Goal: Check status: Check status

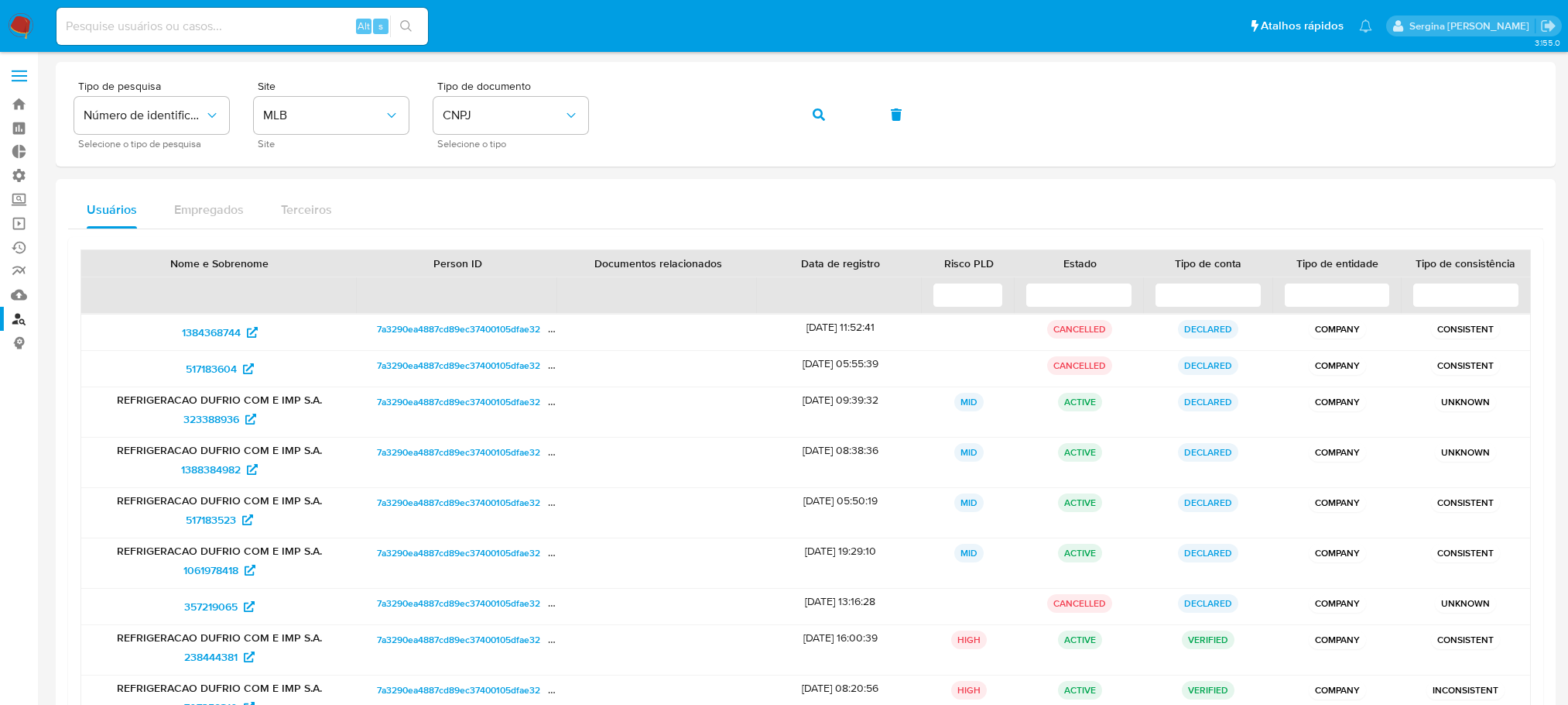
scroll to position [149, 0]
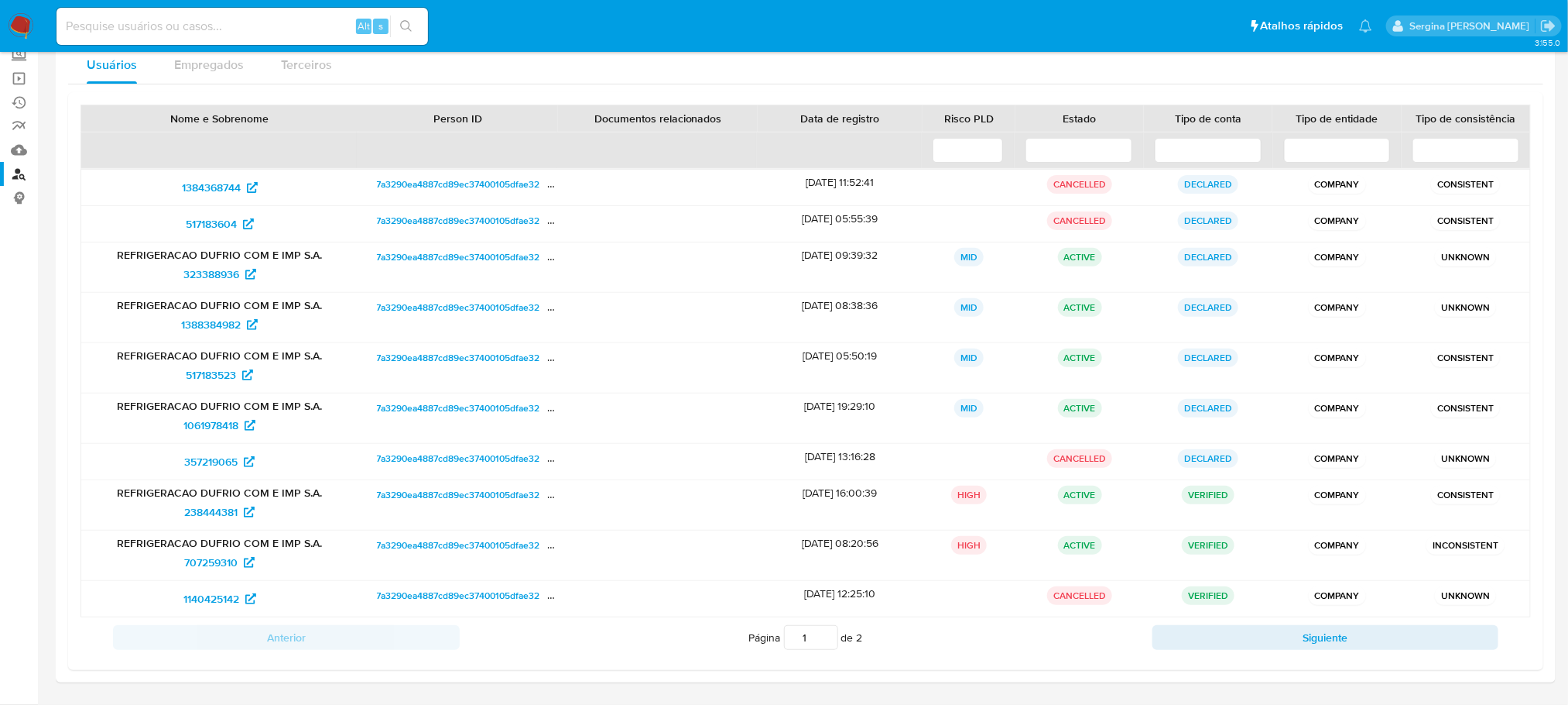
click at [225, 19] on input at bounding box center [242, 26] width 372 height 20
paste input "0SLP9IbMnRyu6Yw7IRSzOVrY"
type input "0SLP9IbMnRyu6Yw7IRSzOVrY"
click at [406, 24] on icon "search-icon" at bounding box center [406, 26] width 12 height 12
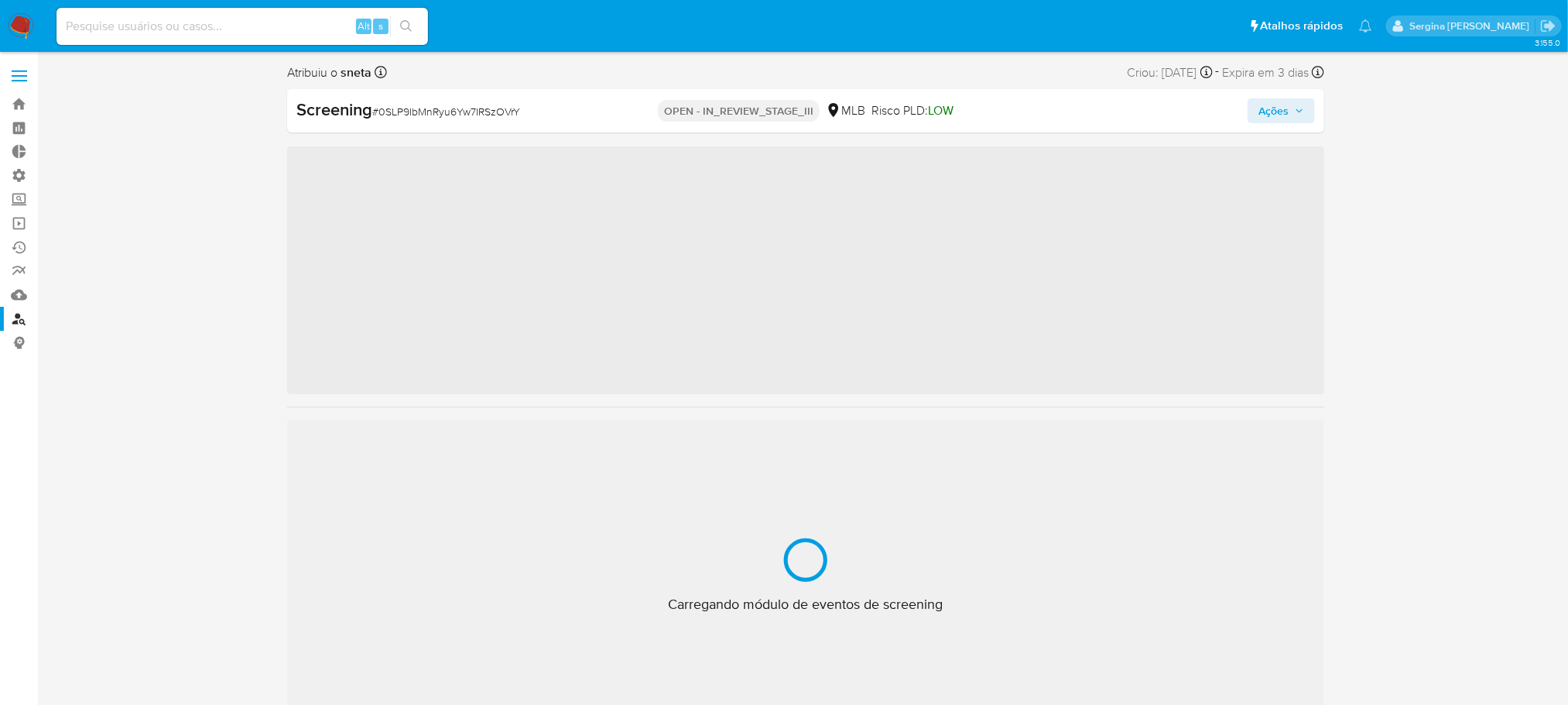
scroll to position [691, 0]
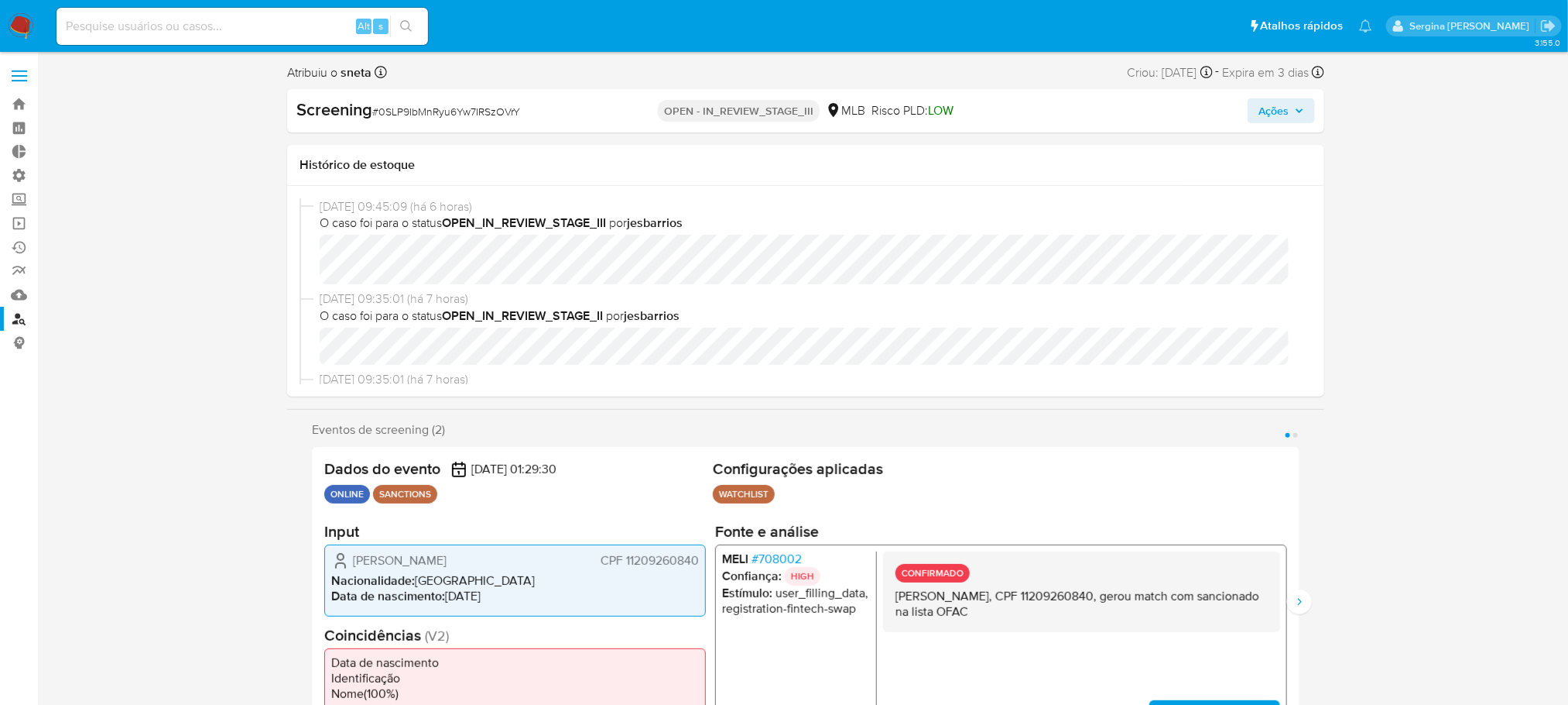
select select "10"
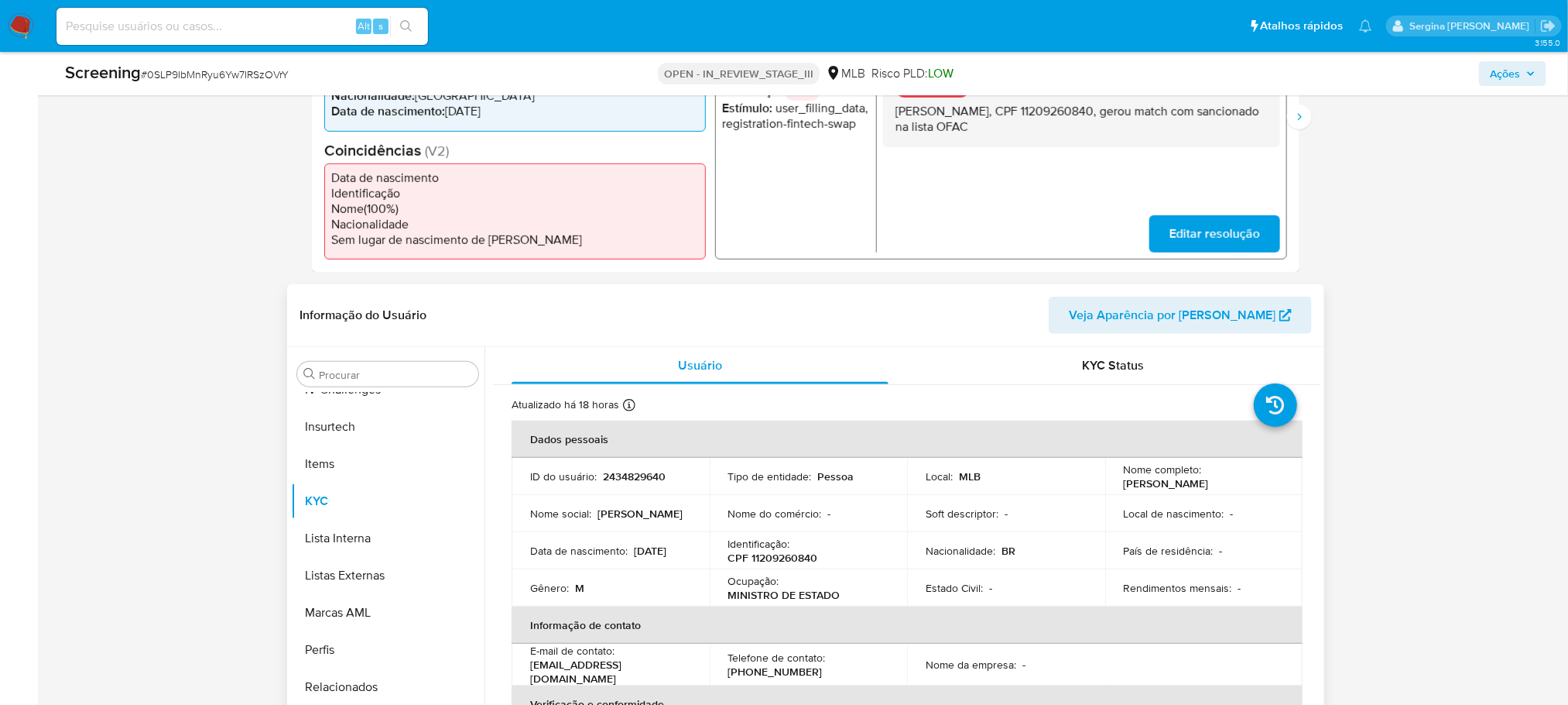
scroll to position [464, 0]
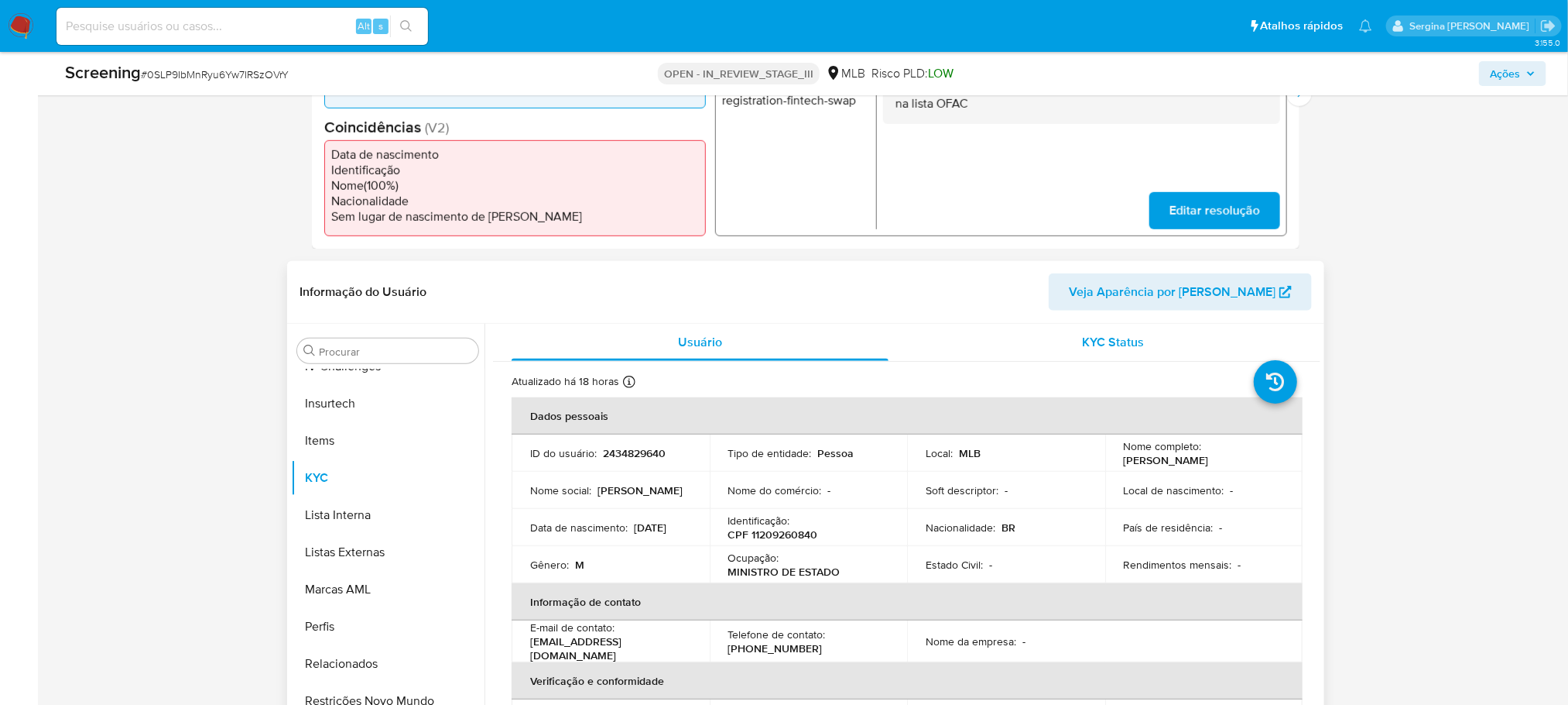
click at [1122, 348] on span "KYC Status" at bounding box center [1113, 342] width 62 height 18
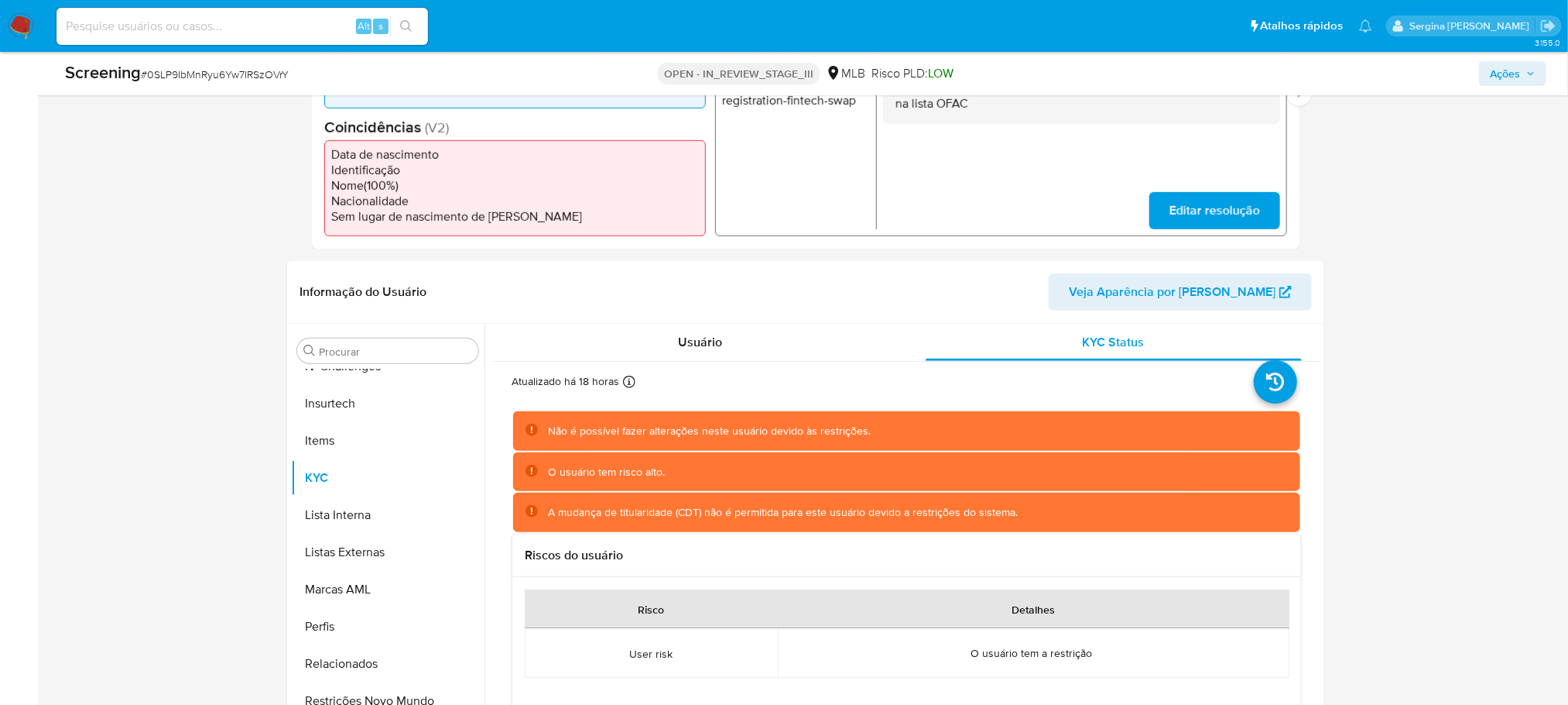
click at [119, 33] on input at bounding box center [242, 26] width 372 height 20
paste input "Q8dUCaPeW6aXghczKonBtffS"
type input "Q8dUCaPeW6aXghczKonBtffS"
click at [412, 23] on icon "search-icon" at bounding box center [406, 26] width 12 height 12
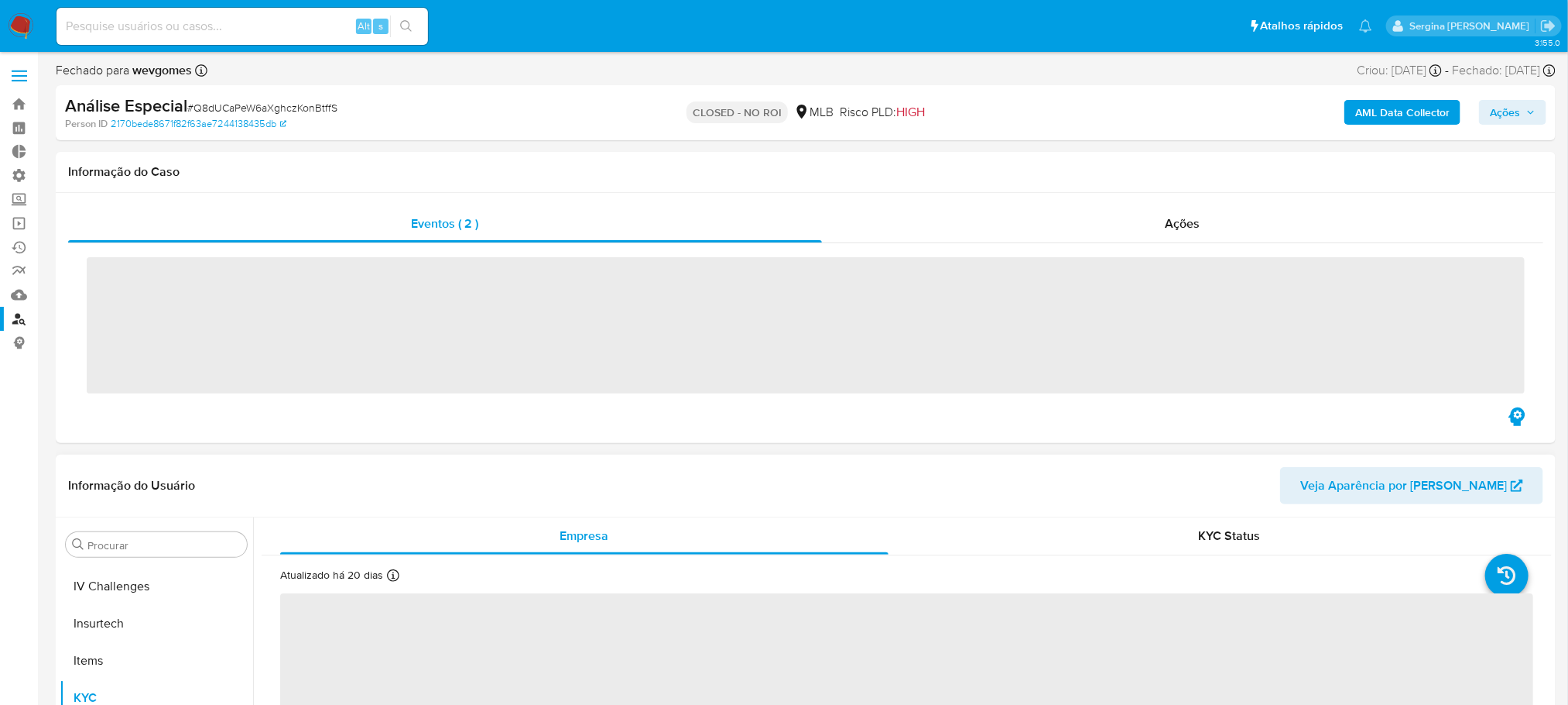
scroll to position [691, 0]
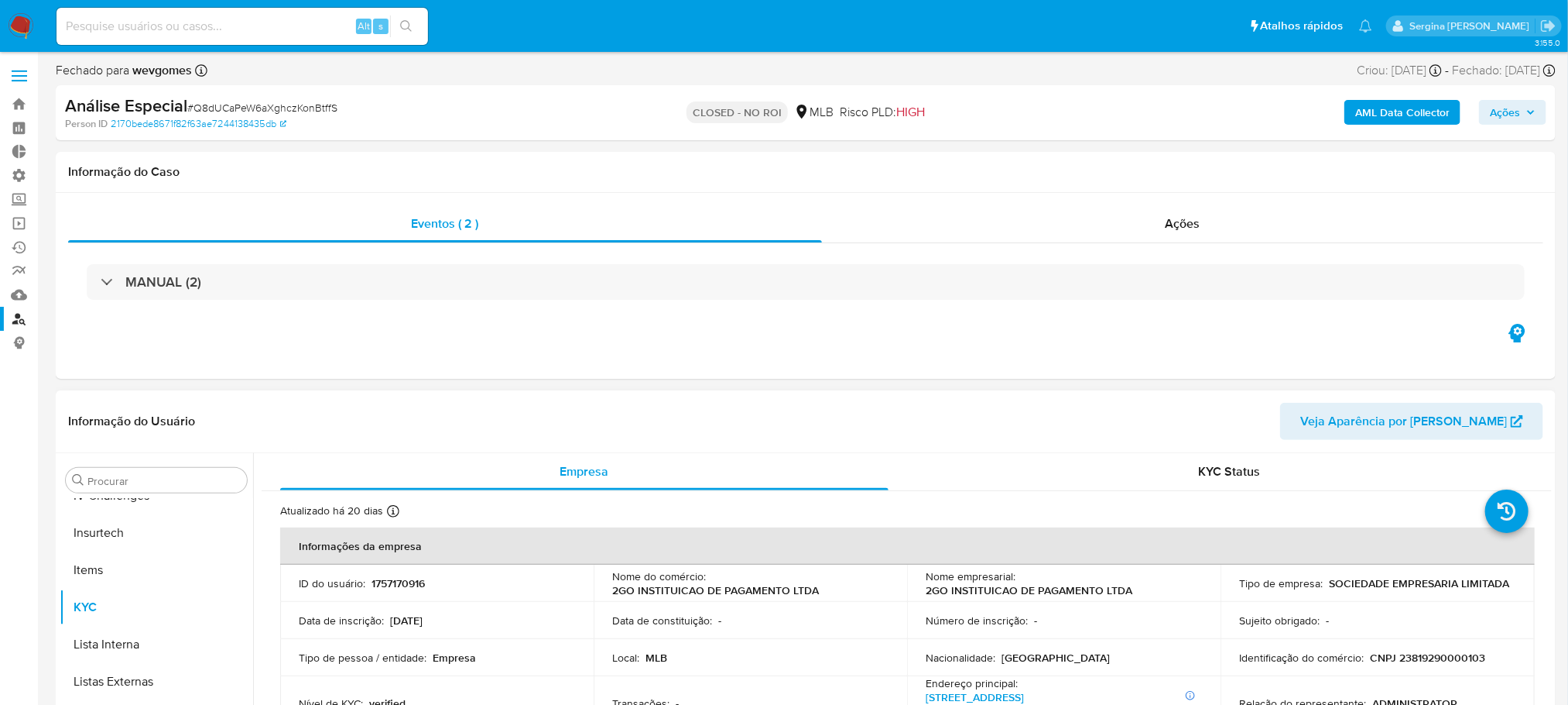
select select "10"
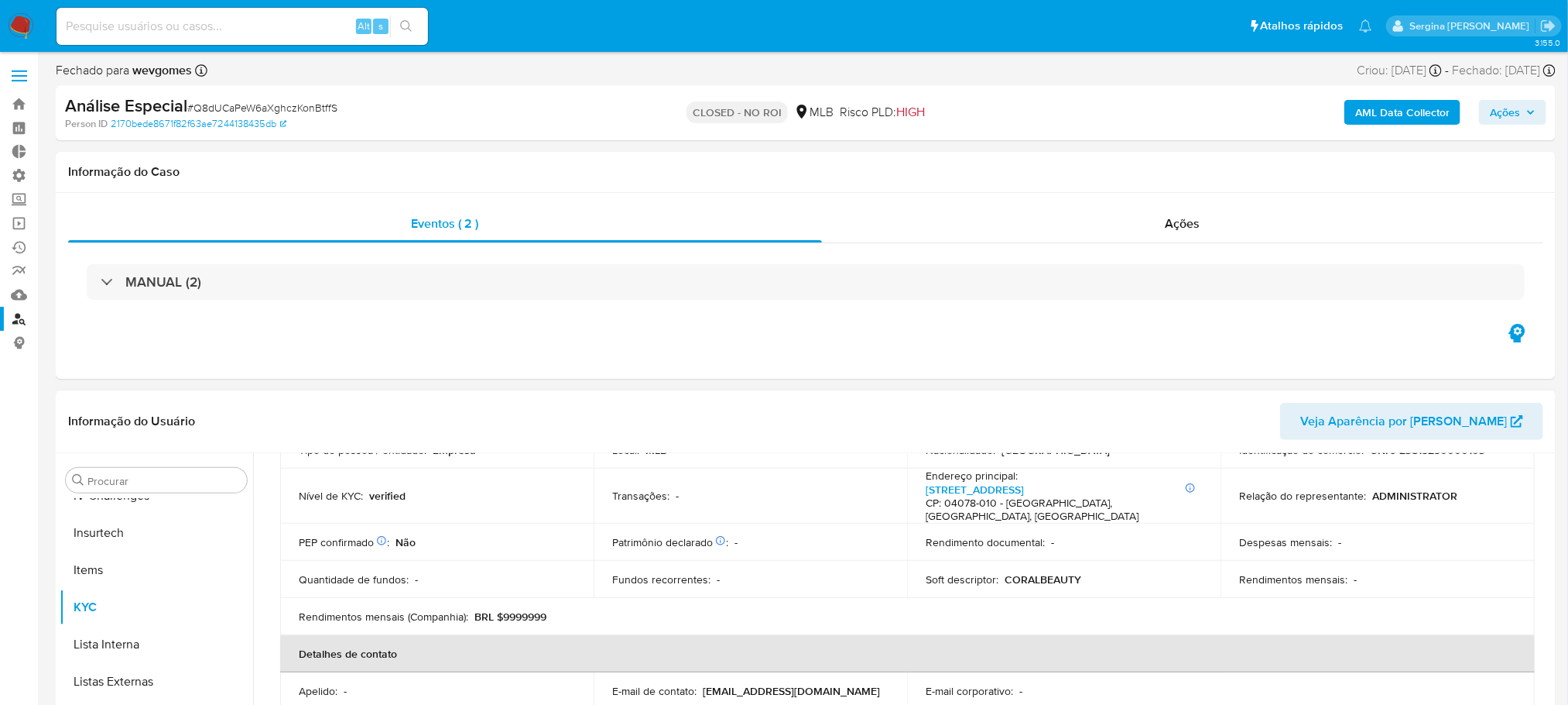
scroll to position [232, 0]
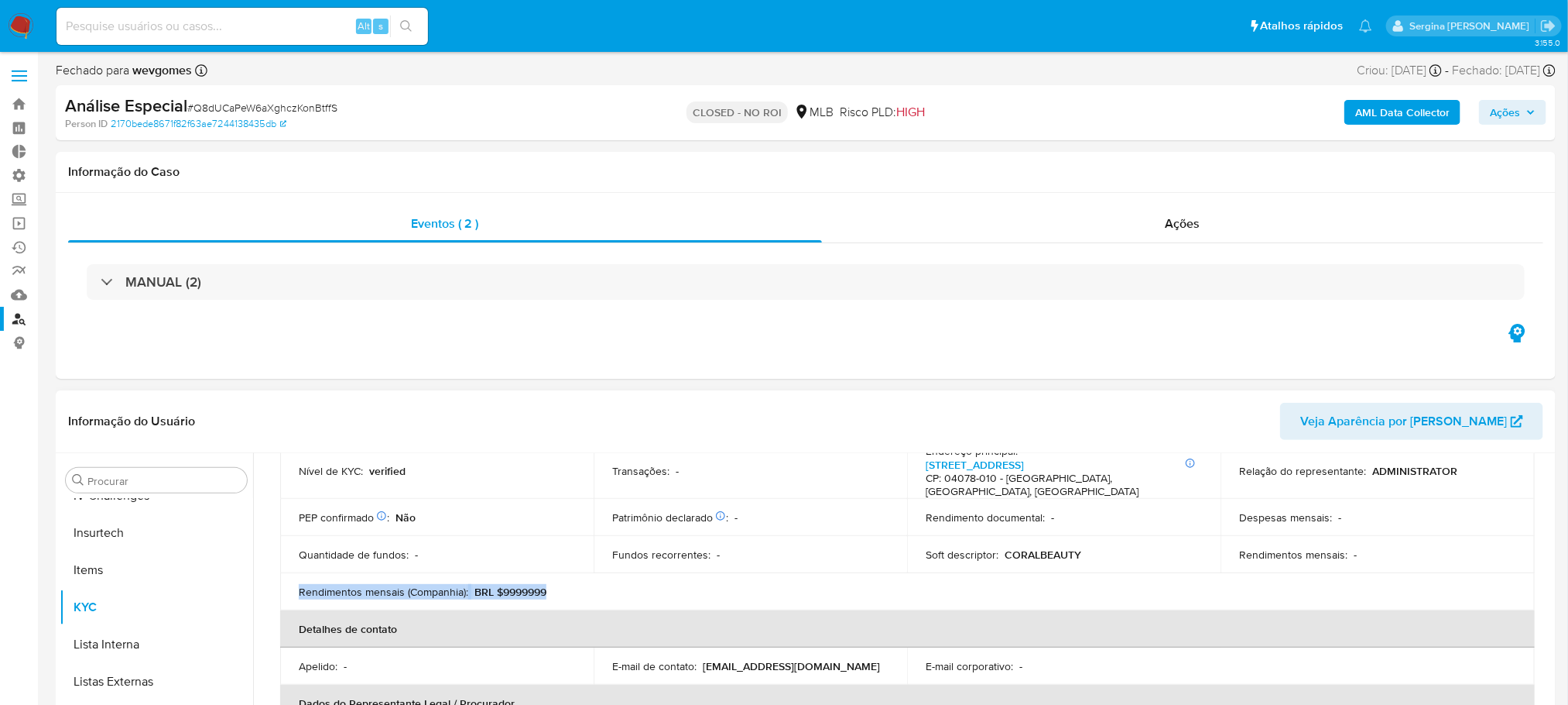
drag, startPoint x: 558, startPoint y: 594, endPoint x: 295, endPoint y: 591, distance: 263.0
click at [295, 591] on td "Rendimentos mensais (Companhia) : BRL $9999999" at bounding box center [437, 591] width 314 height 37
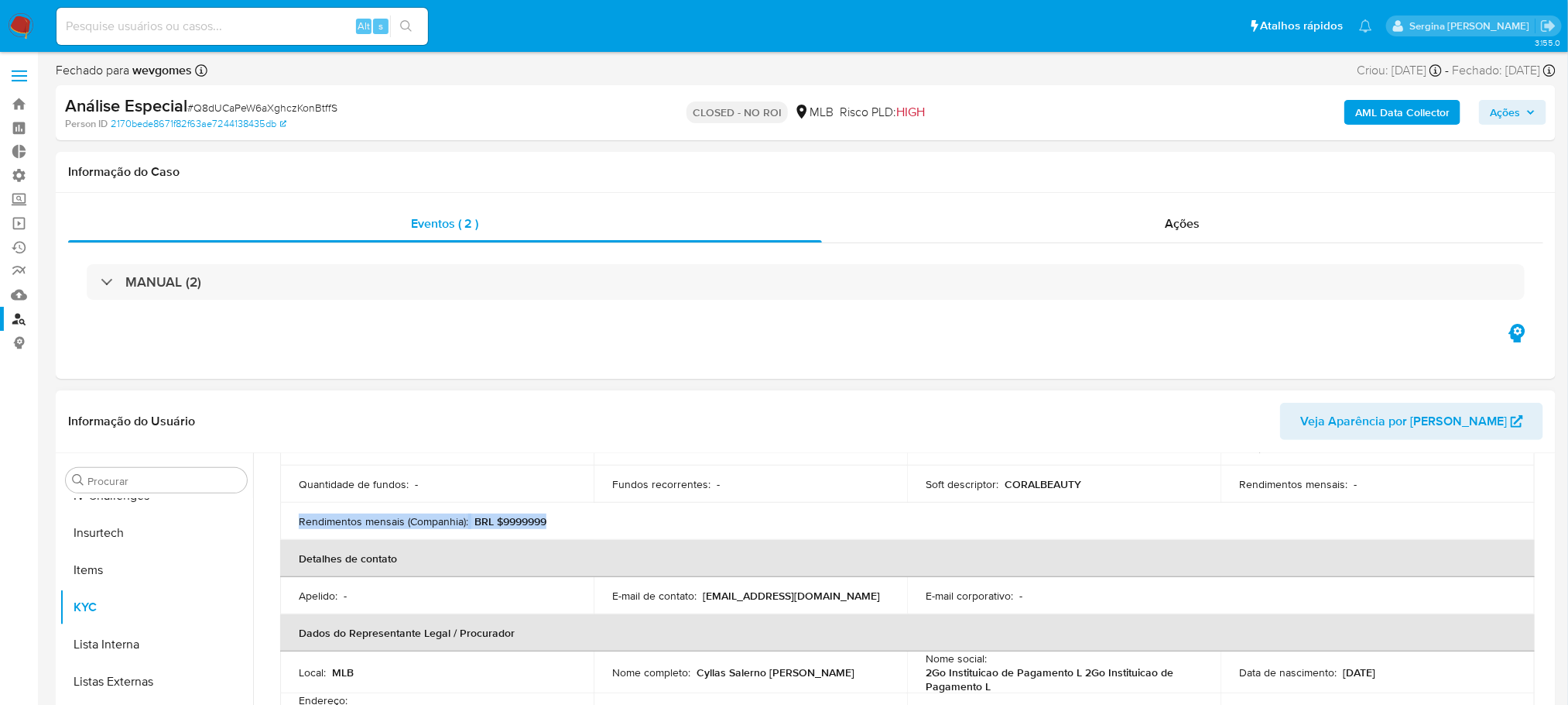
scroll to position [0, 0]
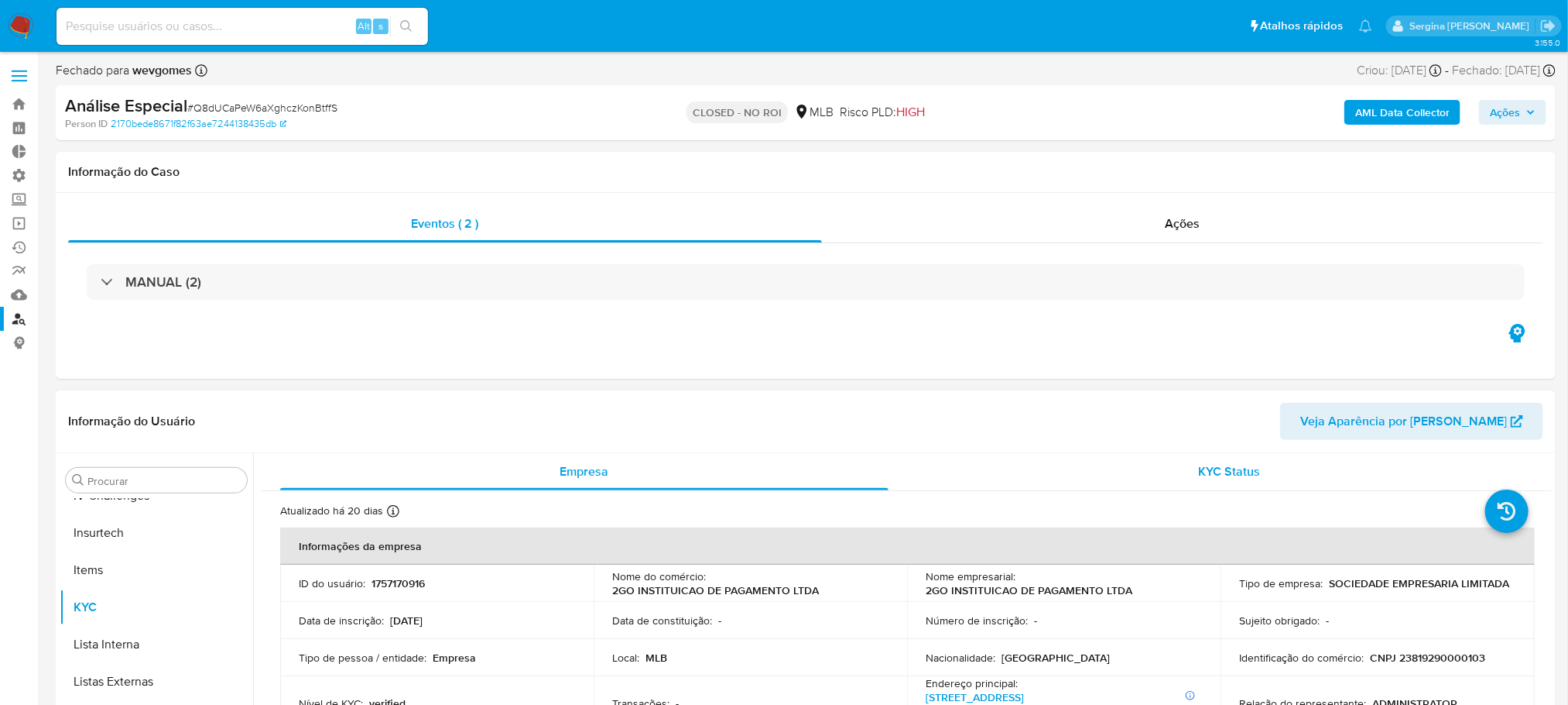
click at [1246, 474] on span "KYC Status" at bounding box center [1229, 471] width 62 height 18
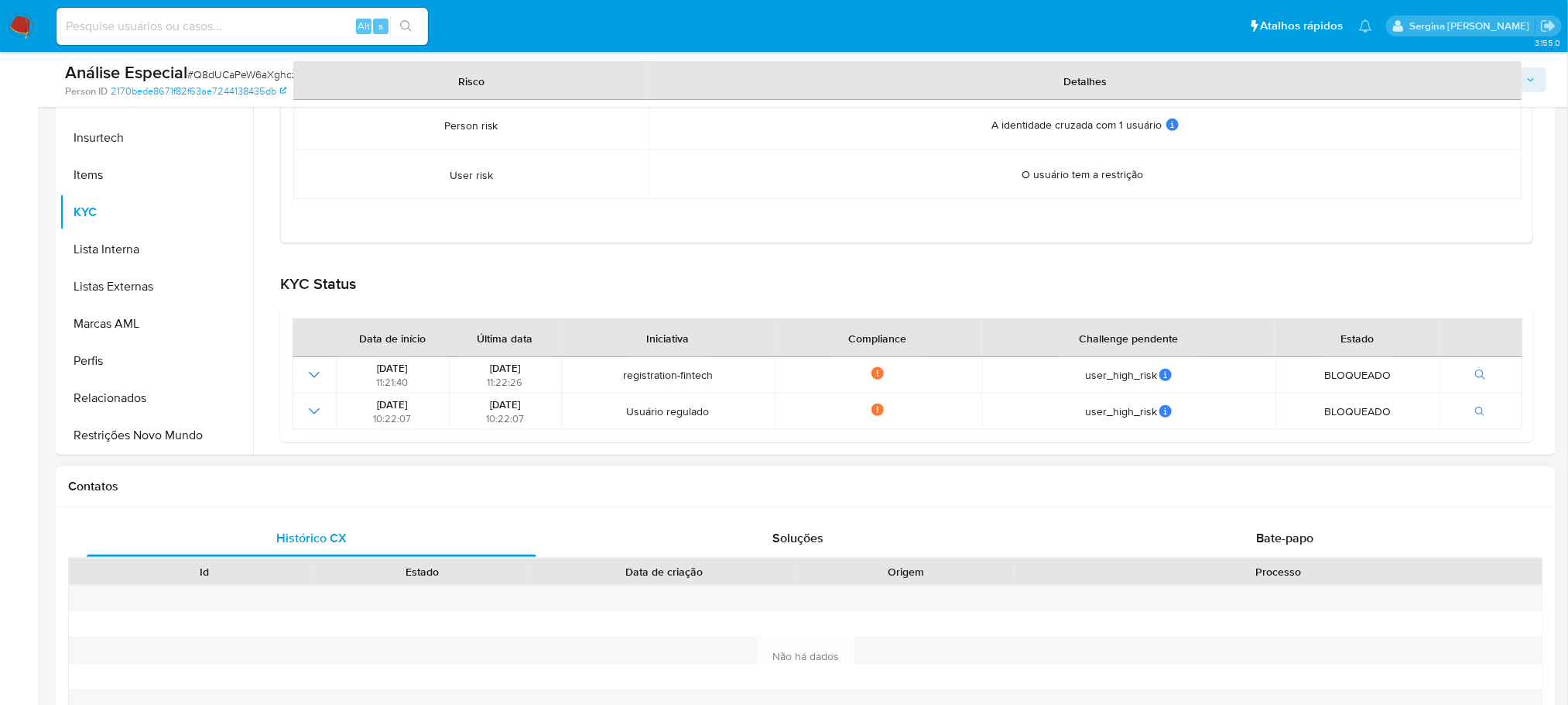
scroll to position [348, 0]
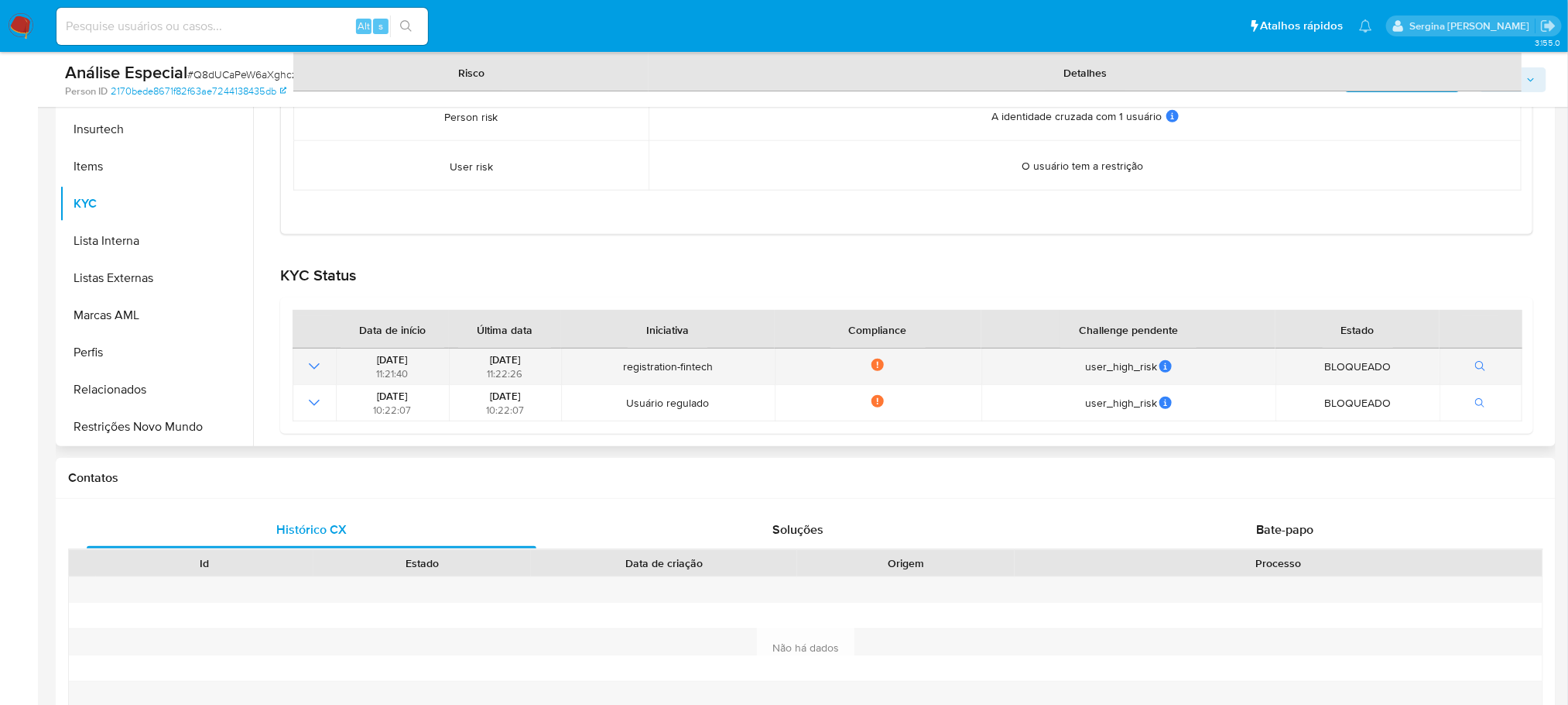
click at [311, 364] on icon "Mostrar operación" at bounding box center [315, 366] width 19 height 19
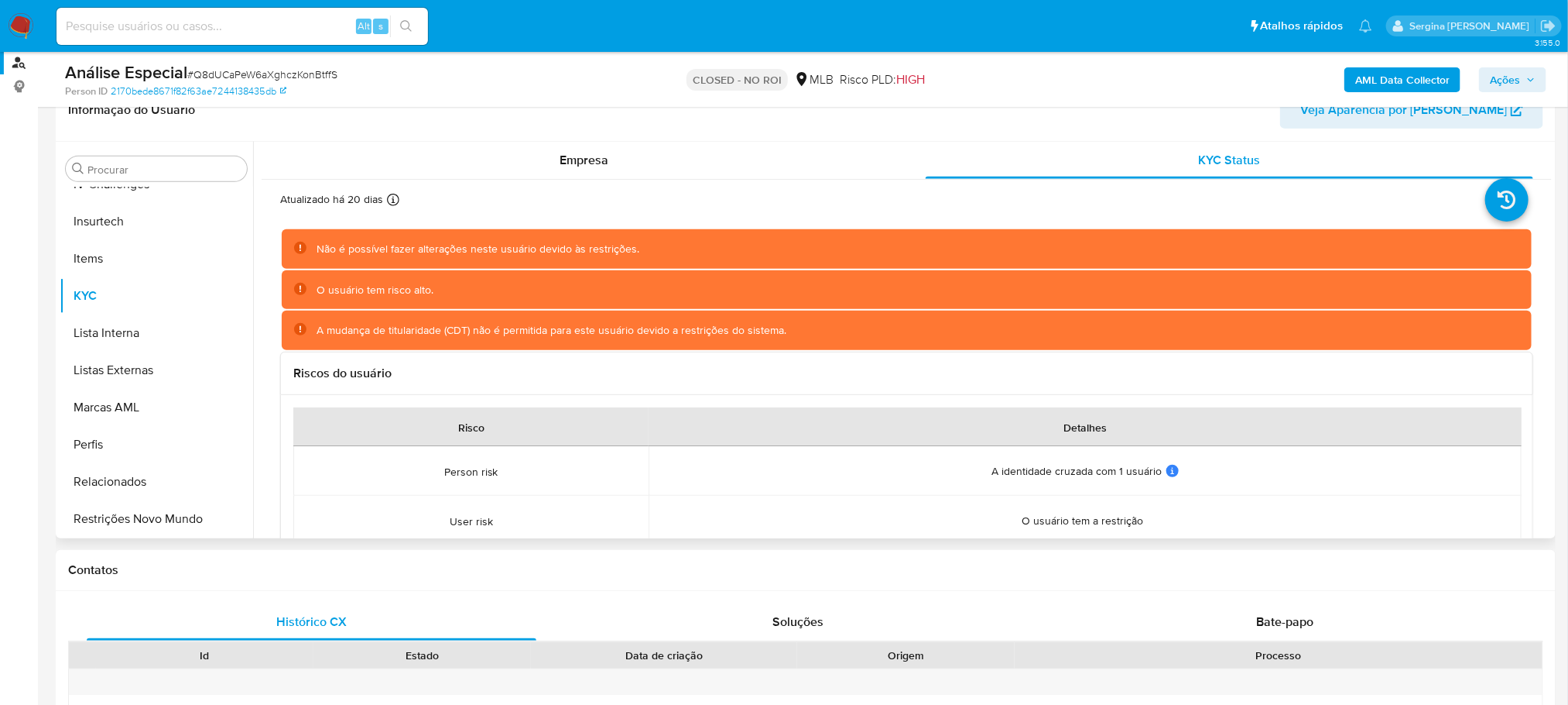
scroll to position [116, 0]
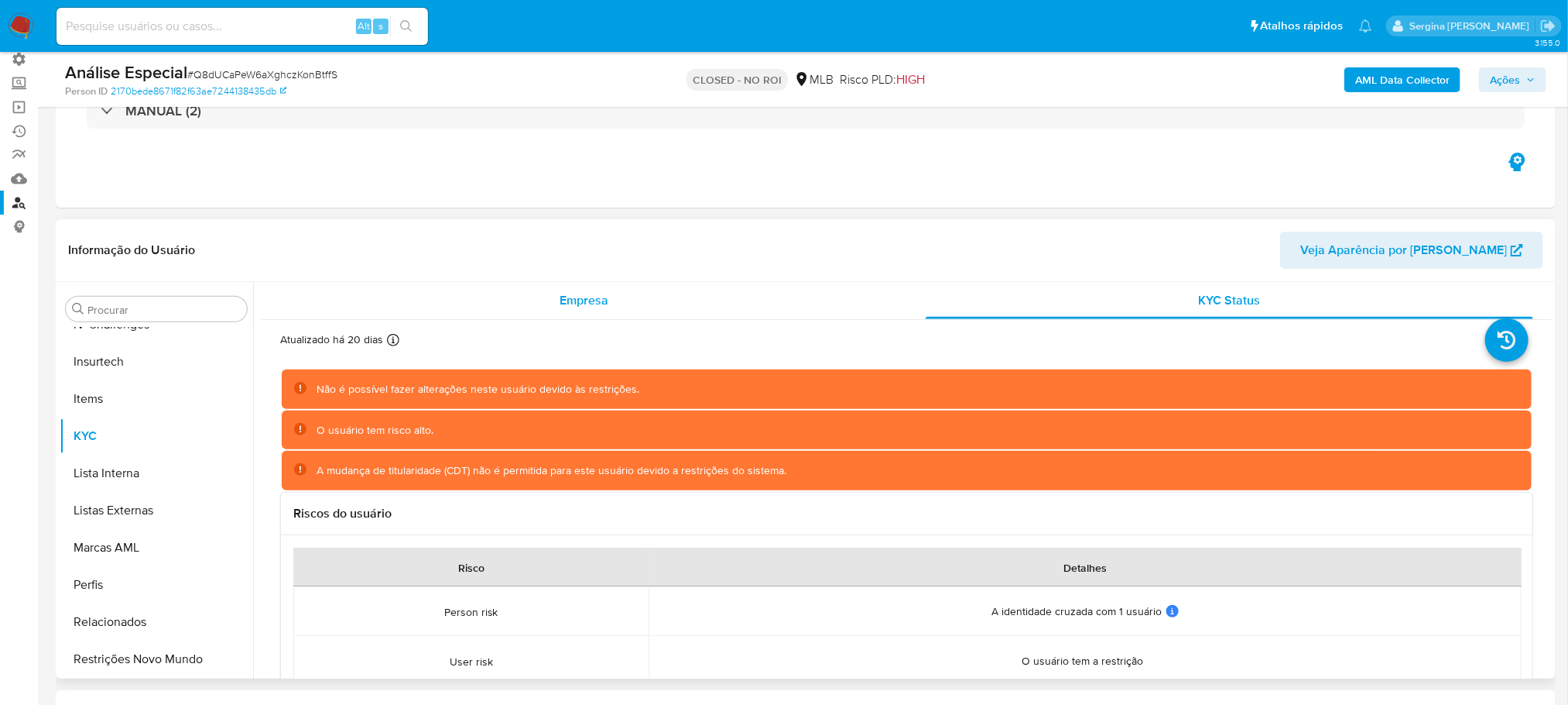
click at [536, 302] on div "Empresa" at bounding box center [585, 300] width 609 height 37
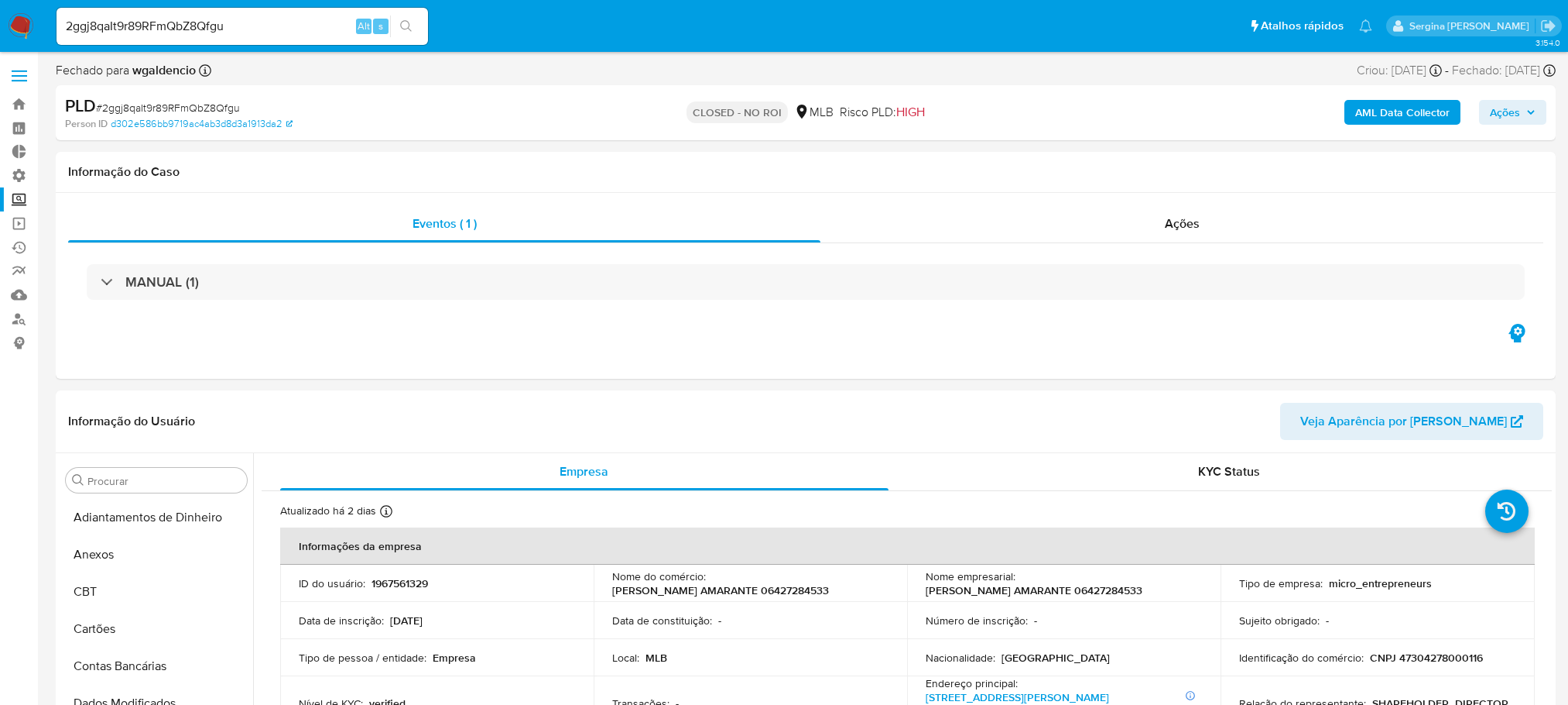
select select "10"
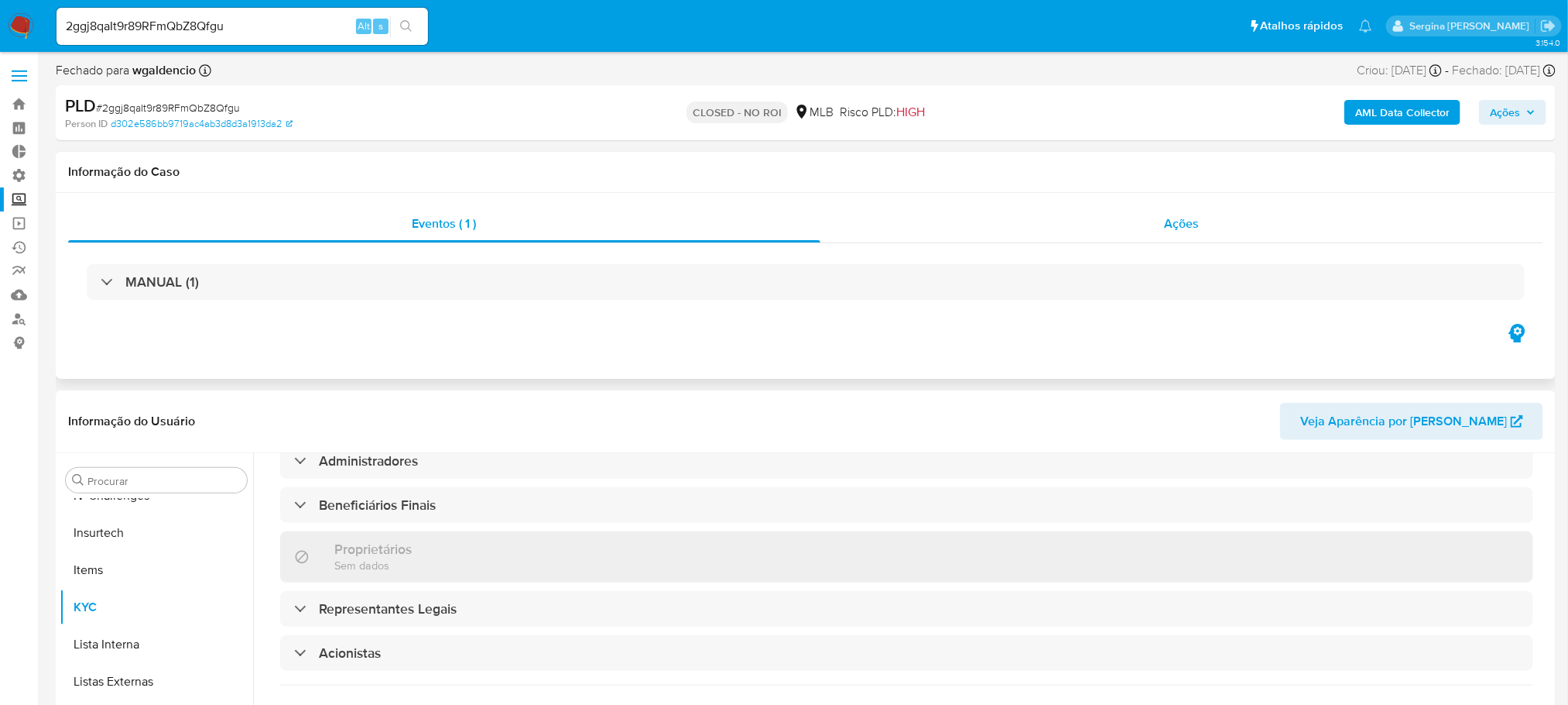
click at [1199, 231] on span "Ações" at bounding box center [1182, 223] width 35 height 18
